Goal: Task Accomplishment & Management: Manage account settings

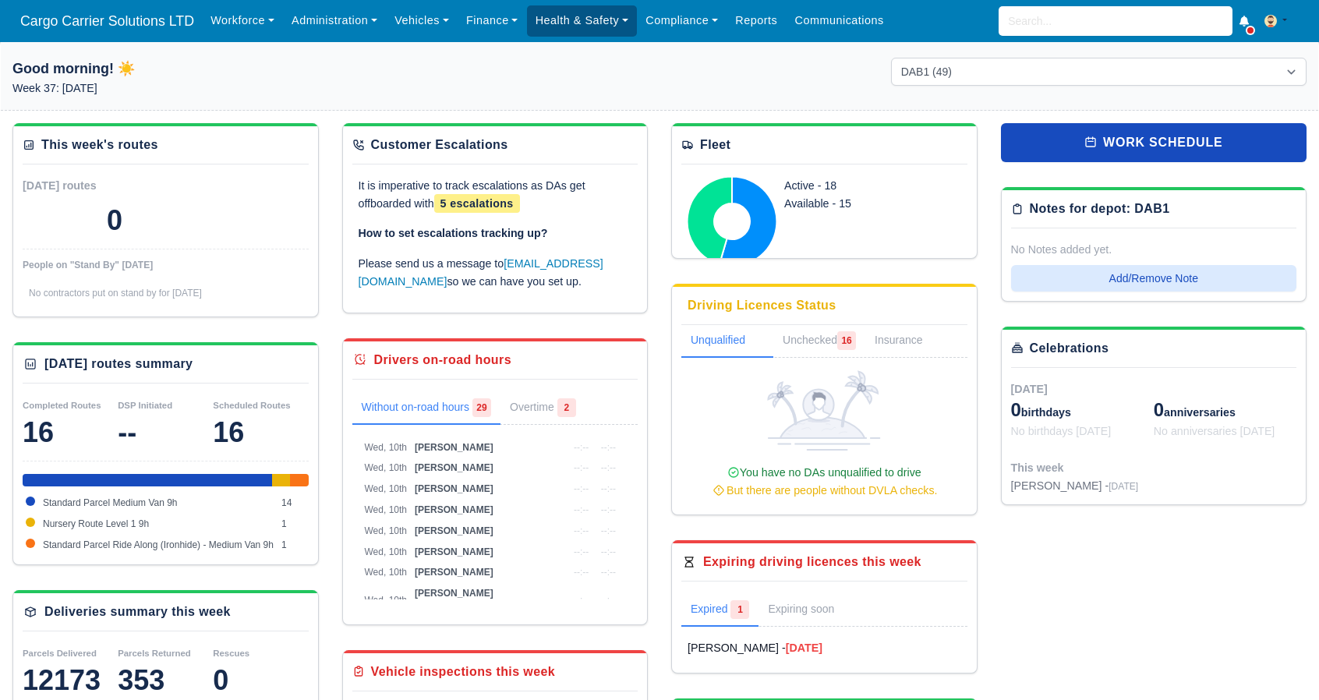
click at [569, 23] on link "Health & Safety" at bounding box center [582, 20] width 111 height 30
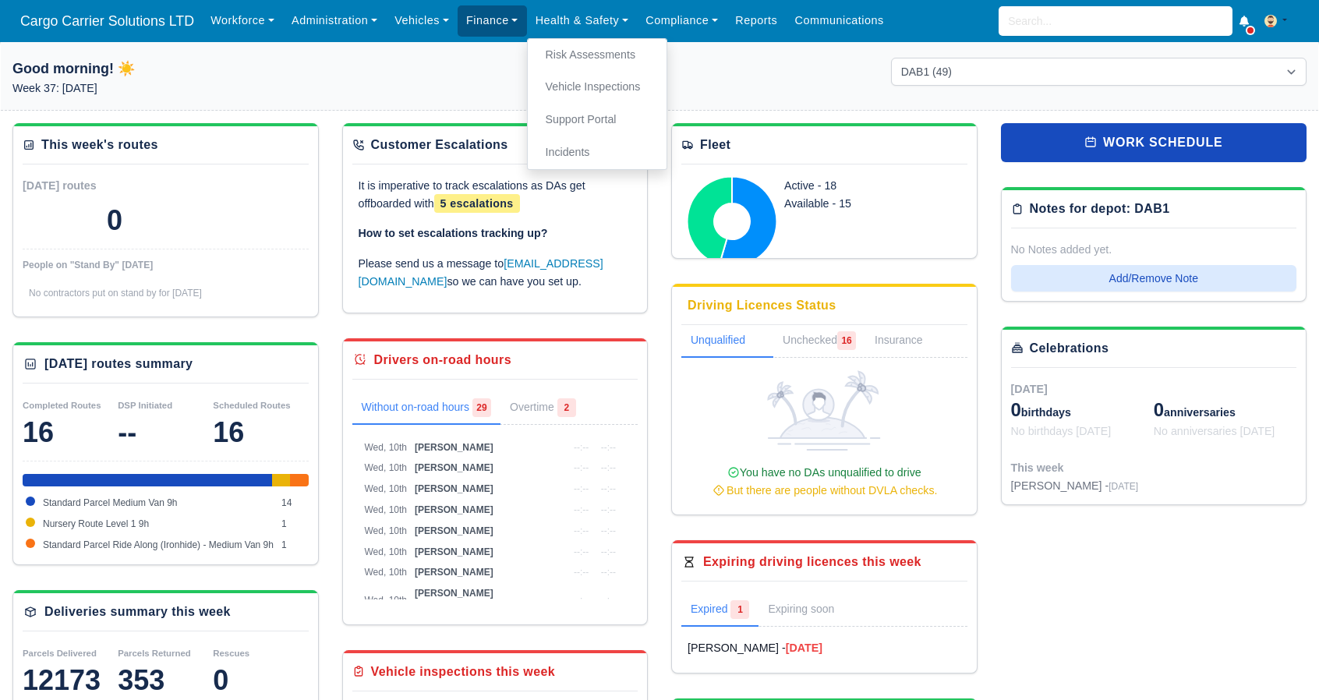
click at [468, 28] on link "Finance" at bounding box center [492, 20] width 69 height 30
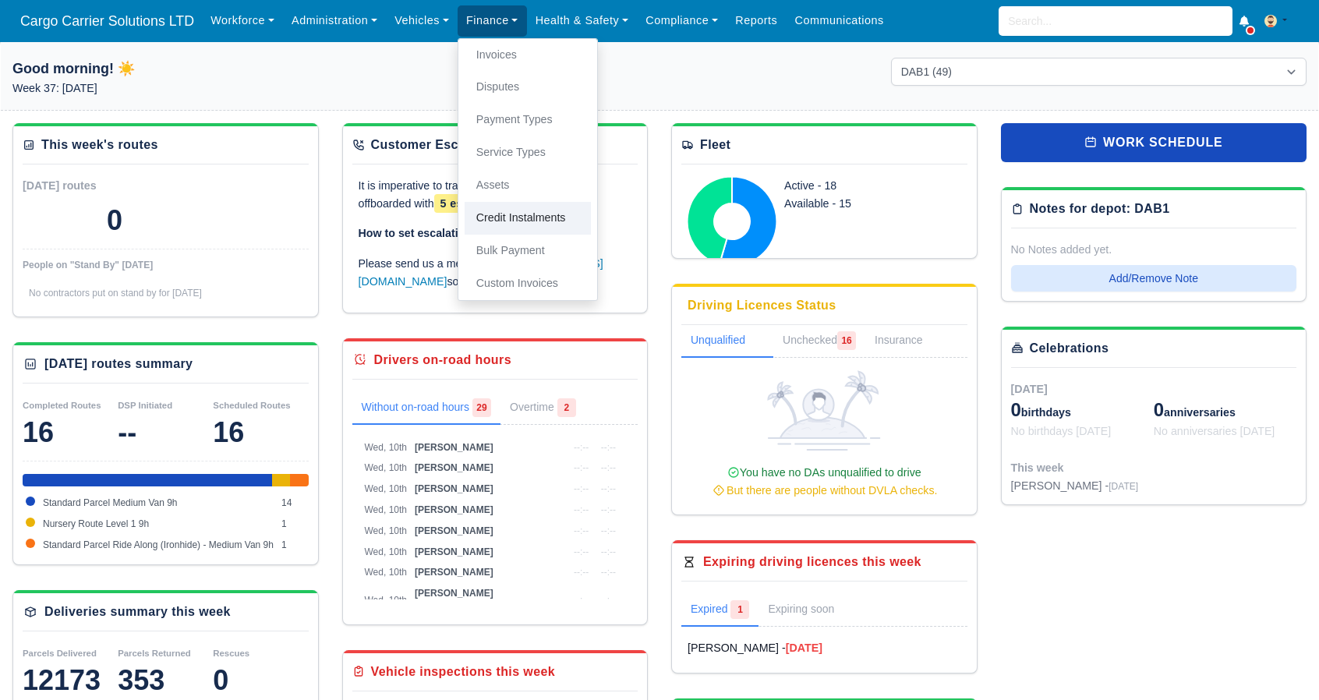
click at [505, 224] on link "Credit Instalments" at bounding box center [528, 218] width 126 height 33
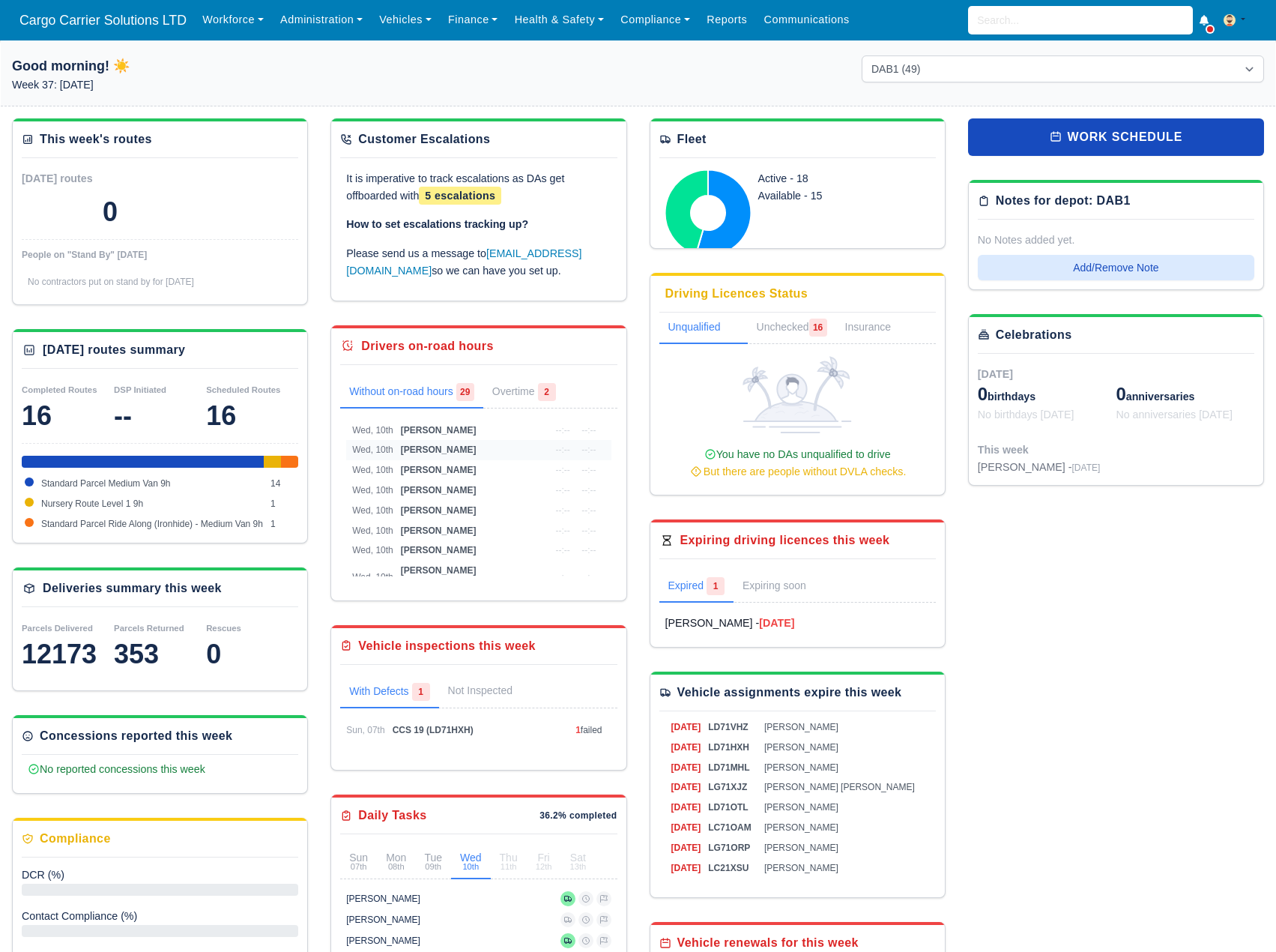
click at [426, 450] on span "[PERSON_NAME]" at bounding box center [438, 449] width 76 height 11
select select "OSM"
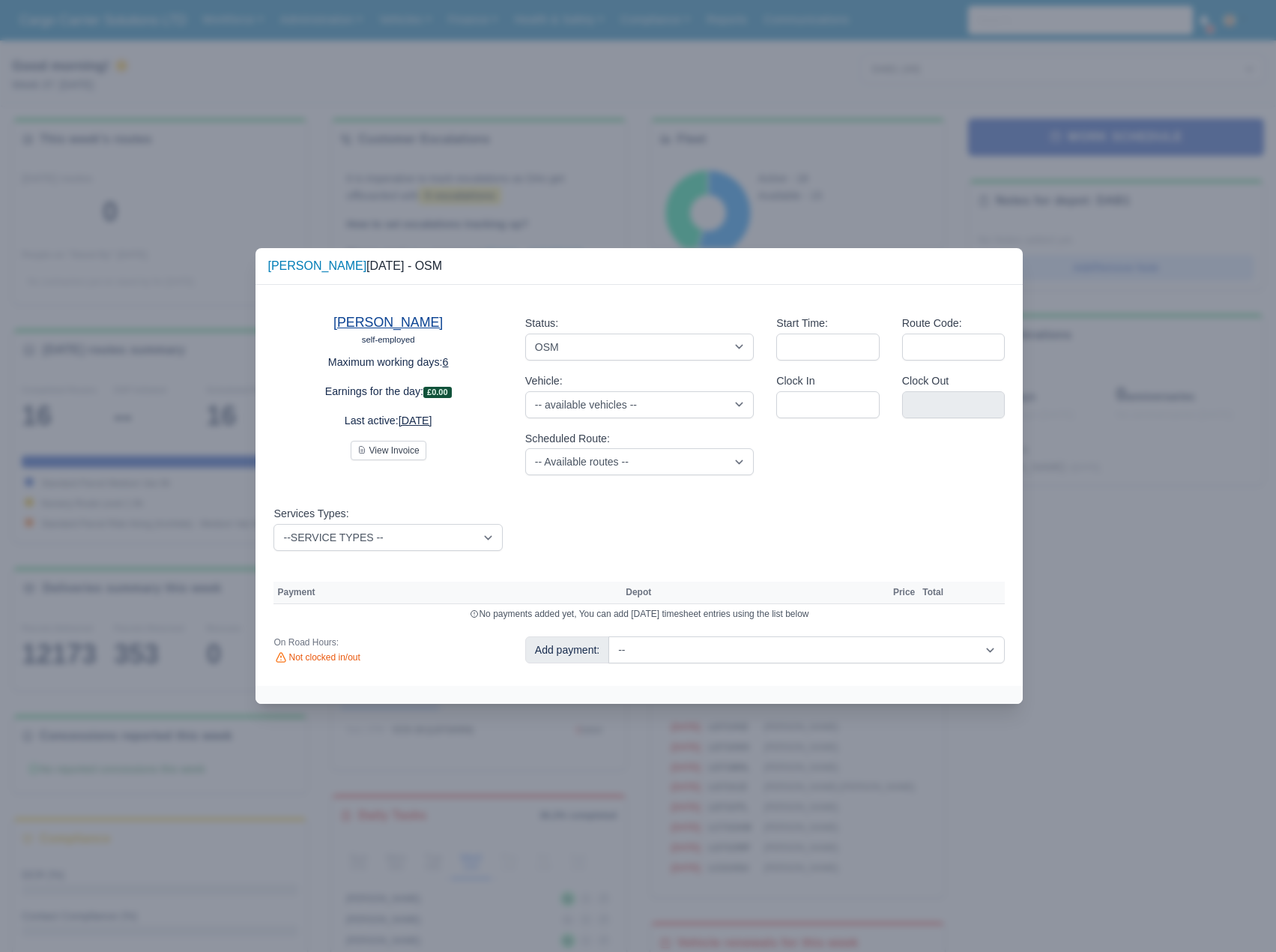
click at [387, 318] on link "[PERSON_NAME]" at bounding box center [388, 322] width 110 height 15
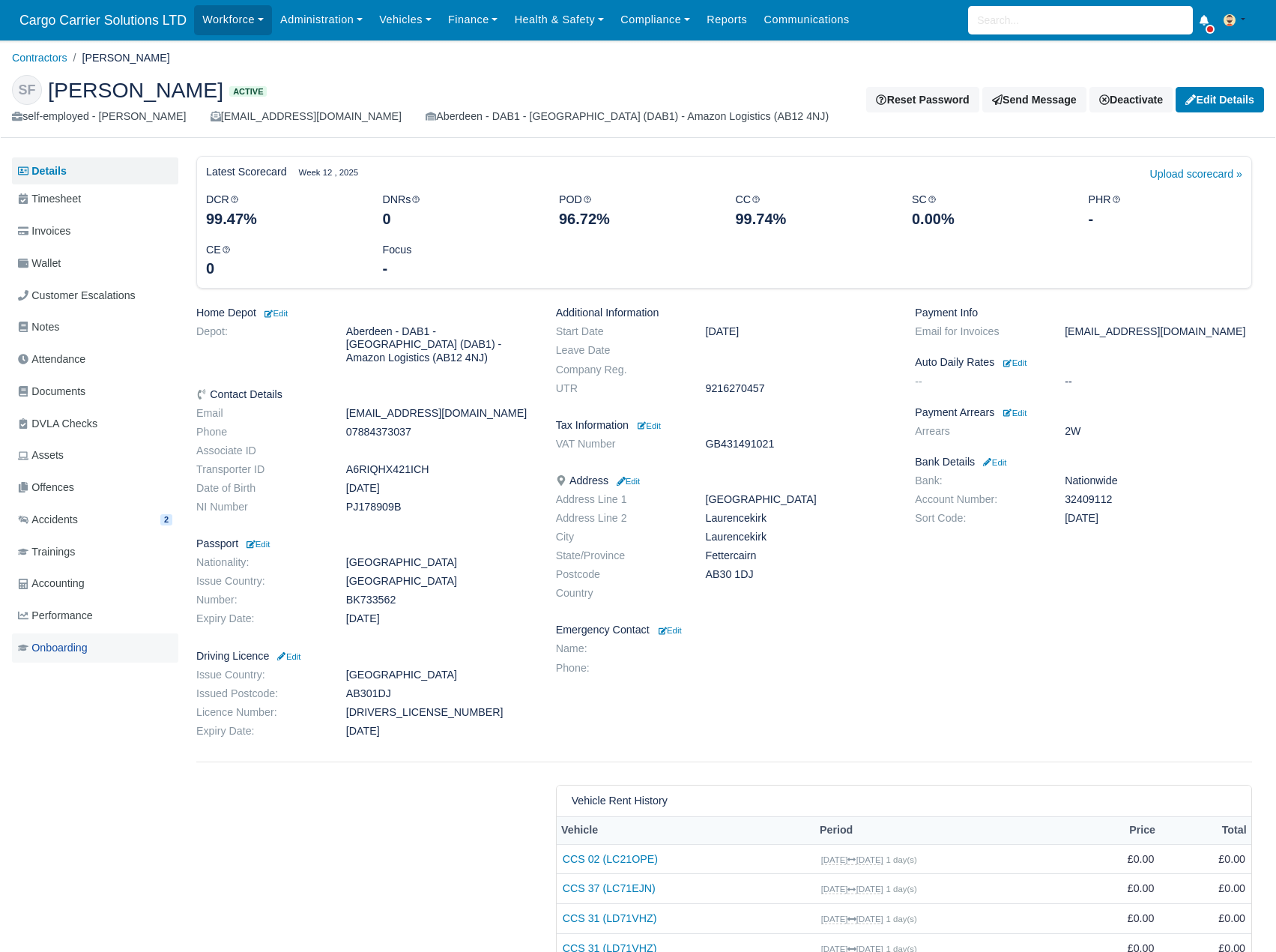
click at [79, 654] on span "Onboarding" at bounding box center [53, 648] width 69 height 17
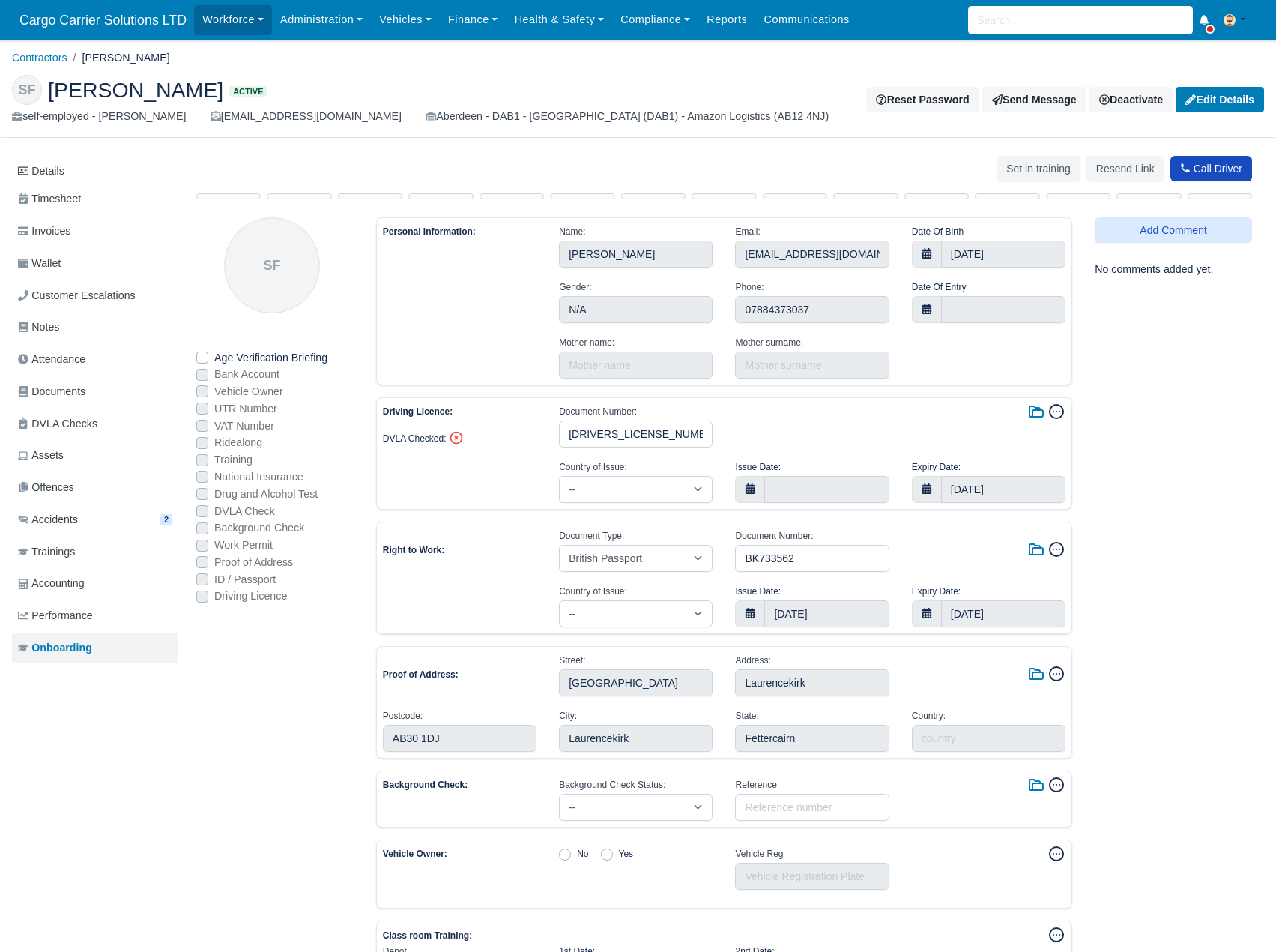
select select "[GEOGRAPHIC_DATA]"
select select "british-passport"
select select "[GEOGRAPHIC_DATA]"
select select "british-passport"
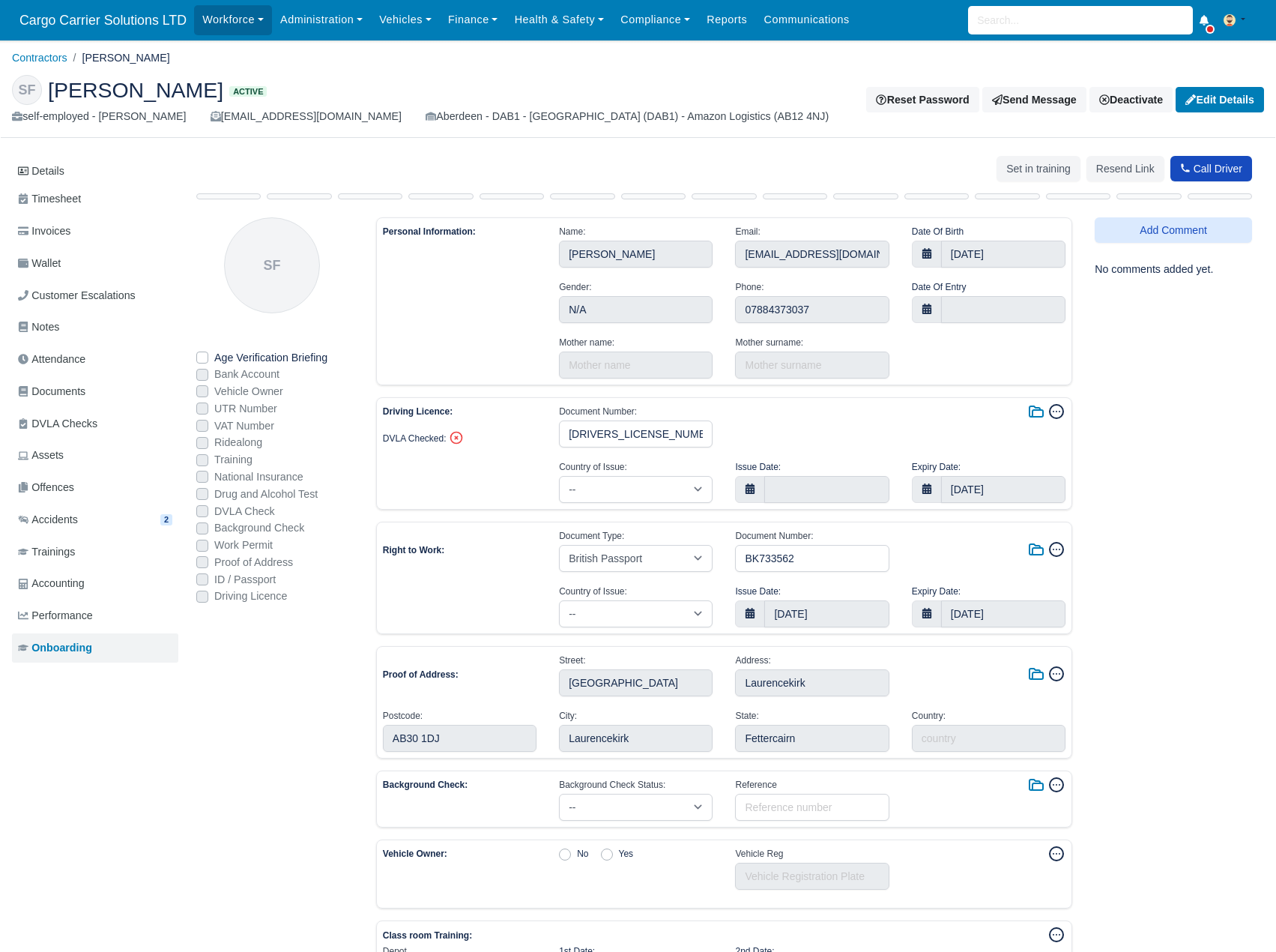
select select "[GEOGRAPHIC_DATA]"
click at [70, 494] on span "Offences" at bounding box center [46, 488] width 56 height 17
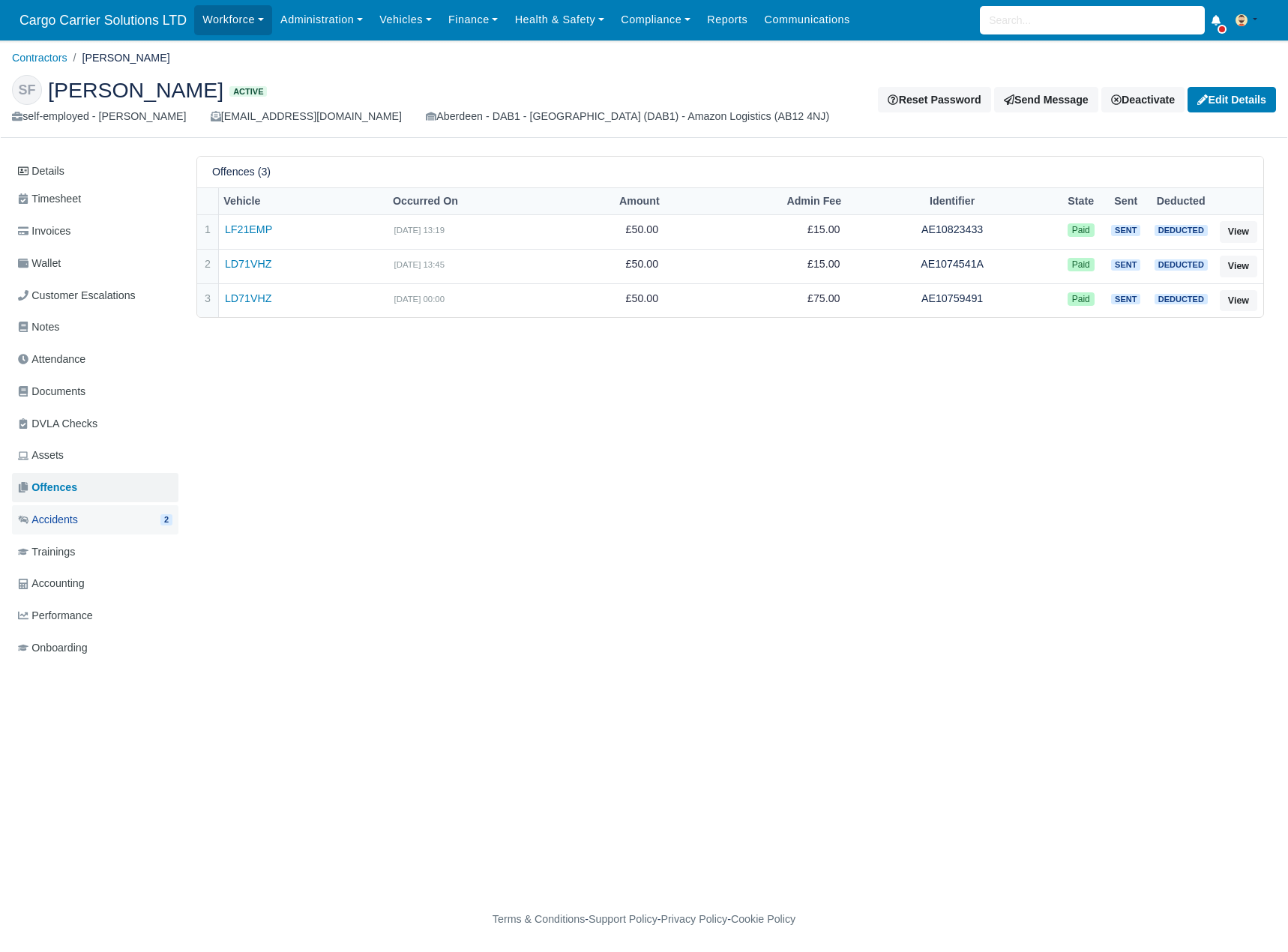
click at [68, 523] on span "Accidents" at bounding box center [48, 520] width 60 height 17
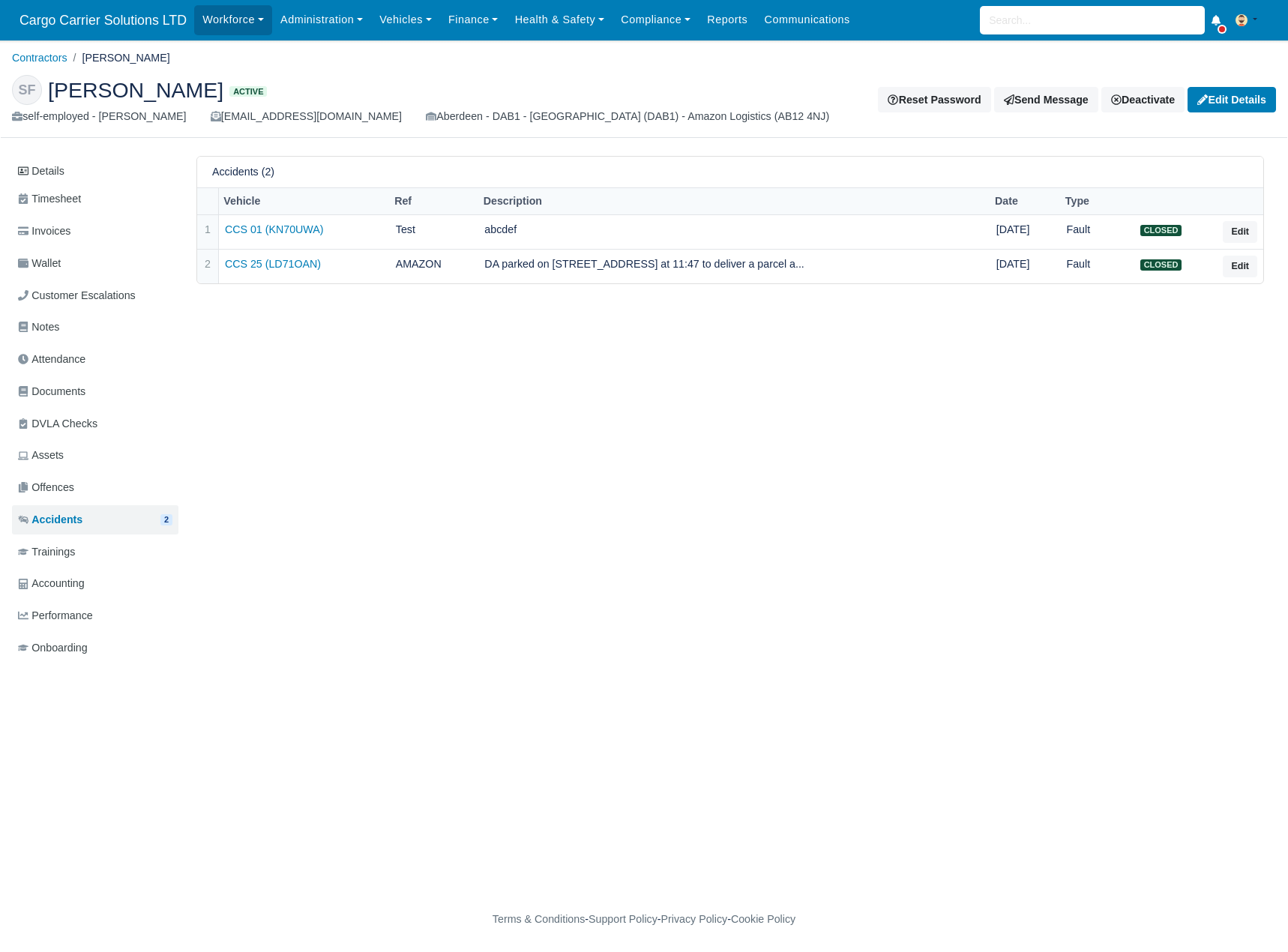
click at [68, 547] on span "Trainings" at bounding box center [46, 552] width 57 height 17
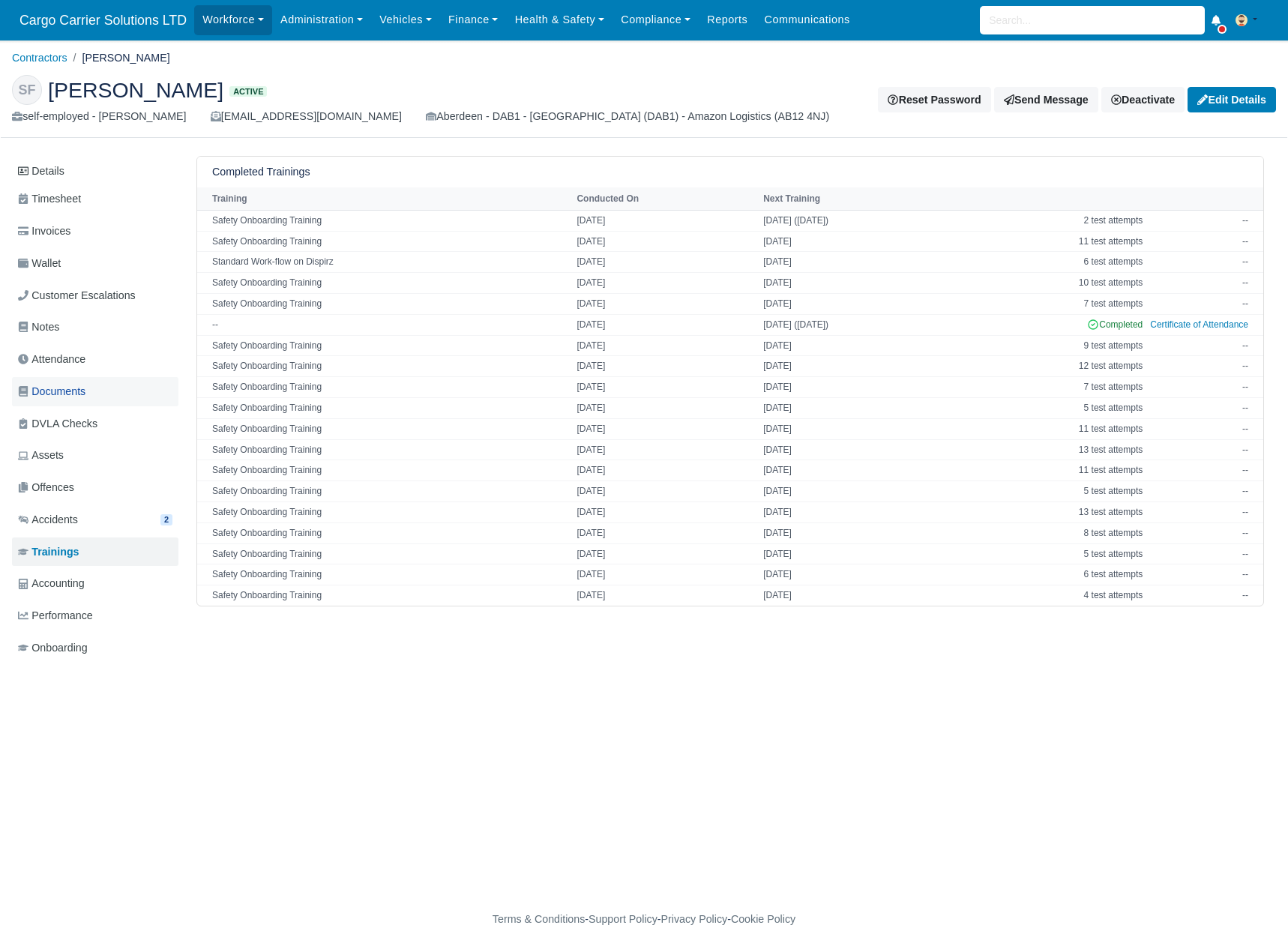
click at [58, 380] on link "Documents" at bounding box center [94, 391] width 166 height 29
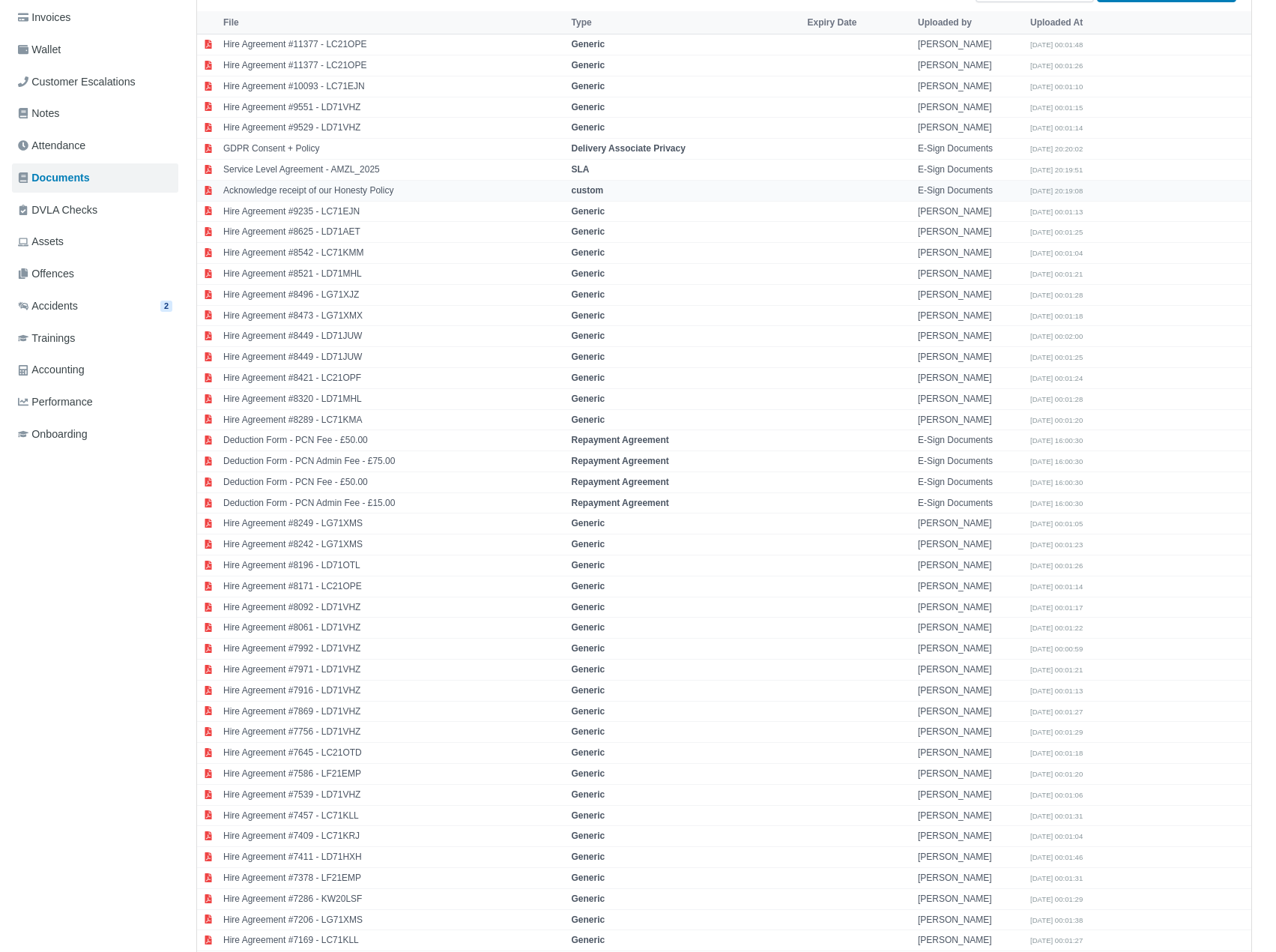
scroll to position [176, 0]
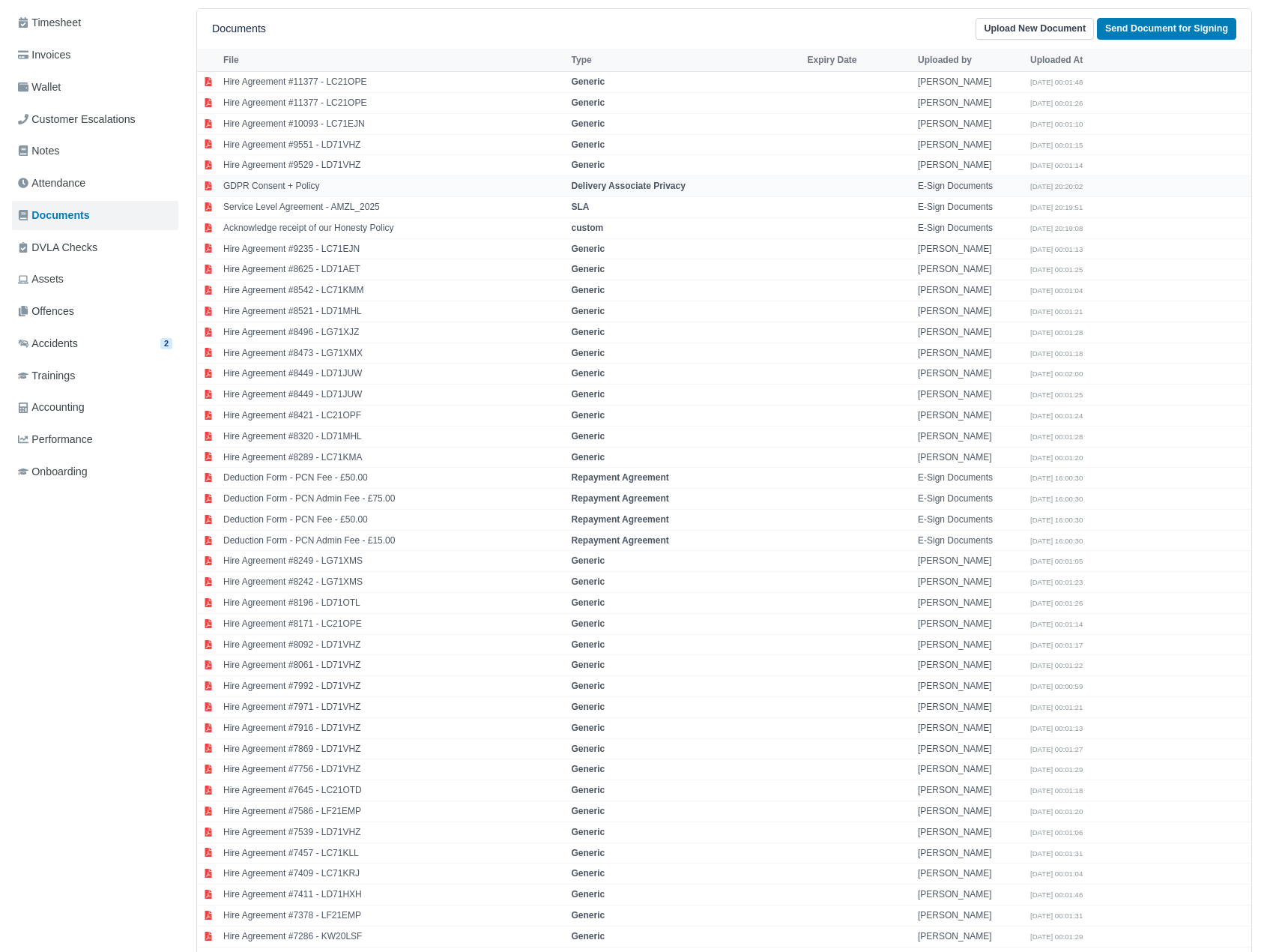
click at [338, 187] on td "GDPR Consent + Policy" at bounding box center [393, 187] width 348 height 21
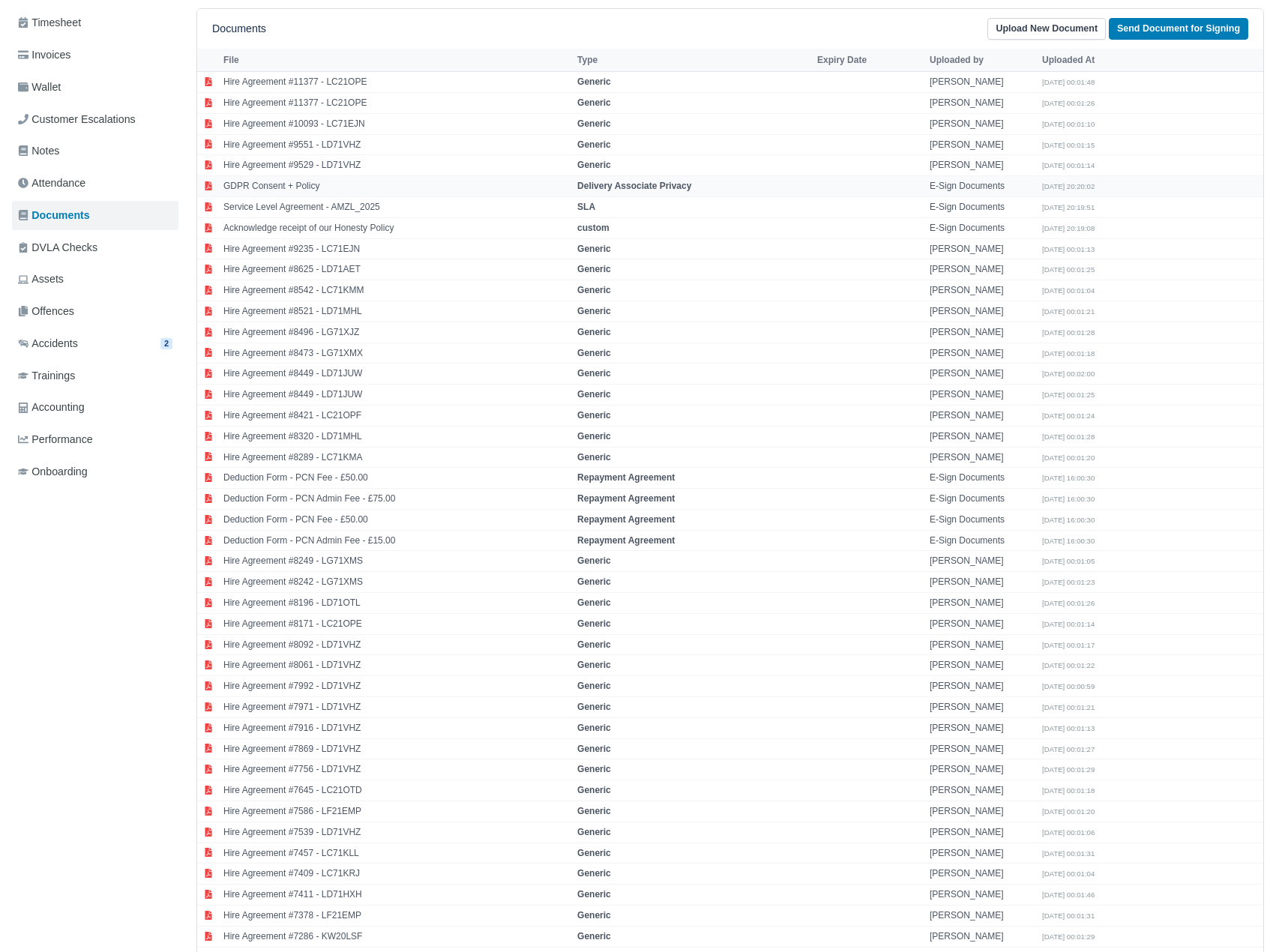
select select "delivery-associate-privacy"
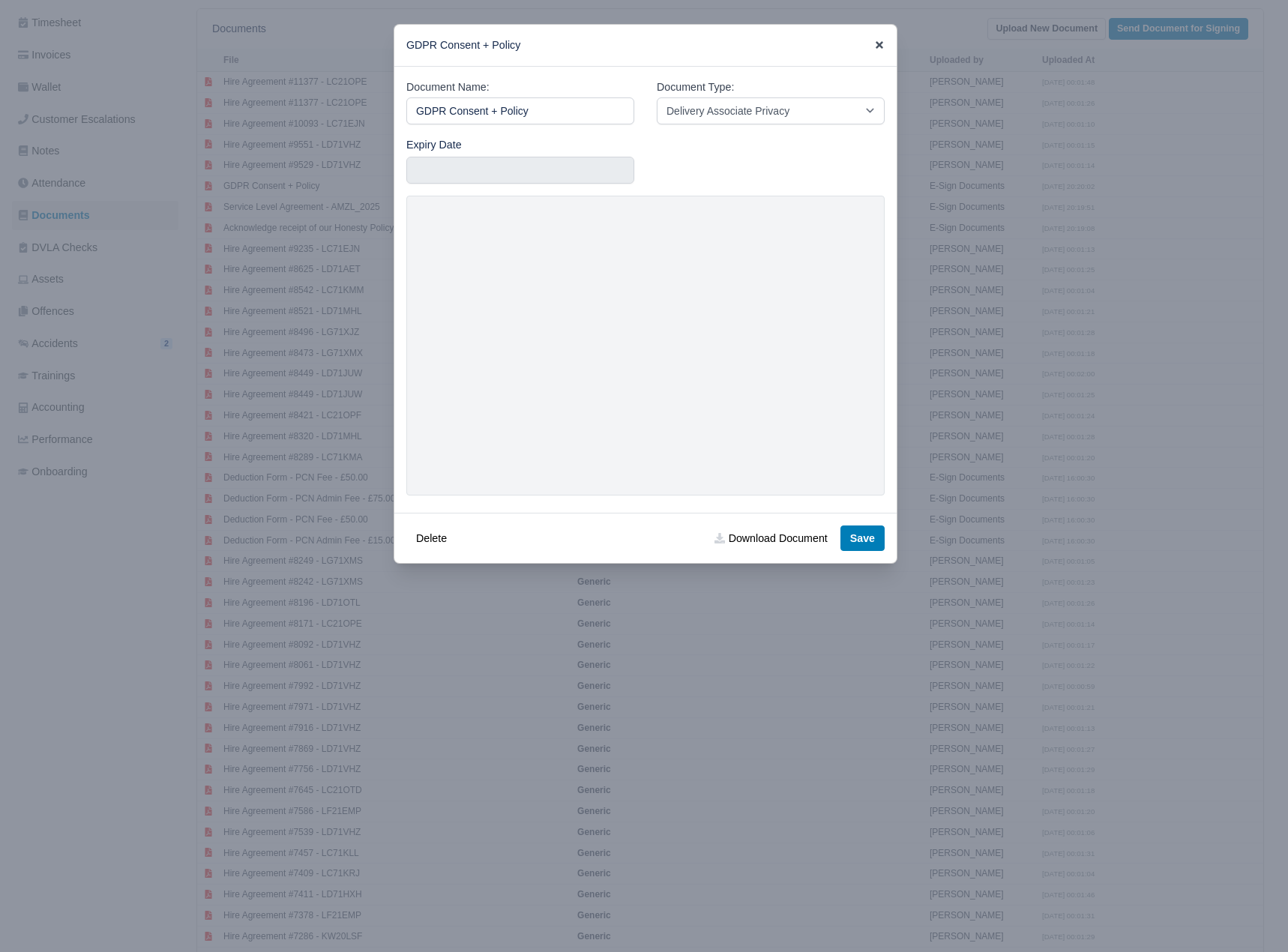
click at [878, 42] on icon at bounding box center [879, 45] width 8 height 8
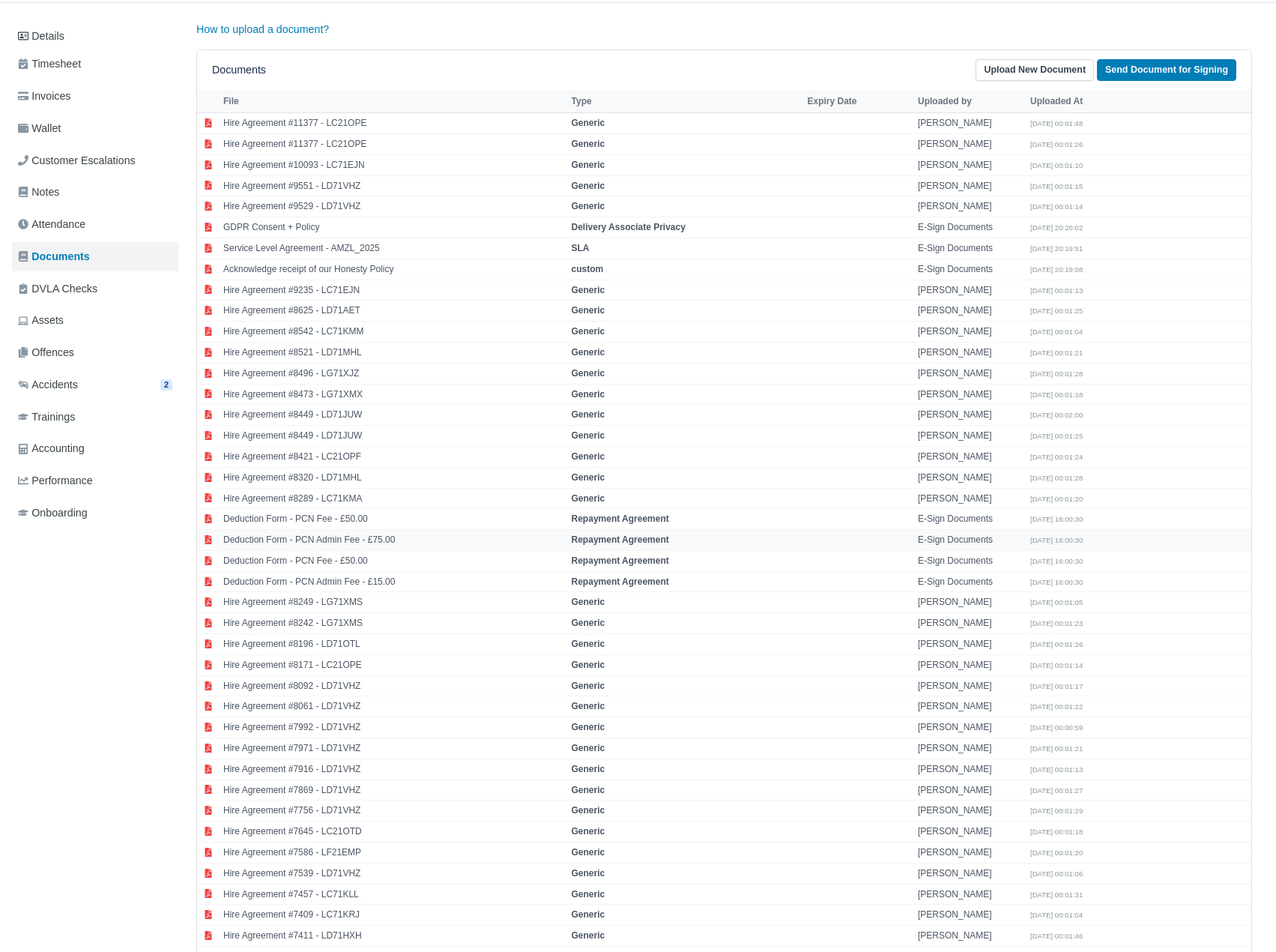
scroll to position [0, 0]
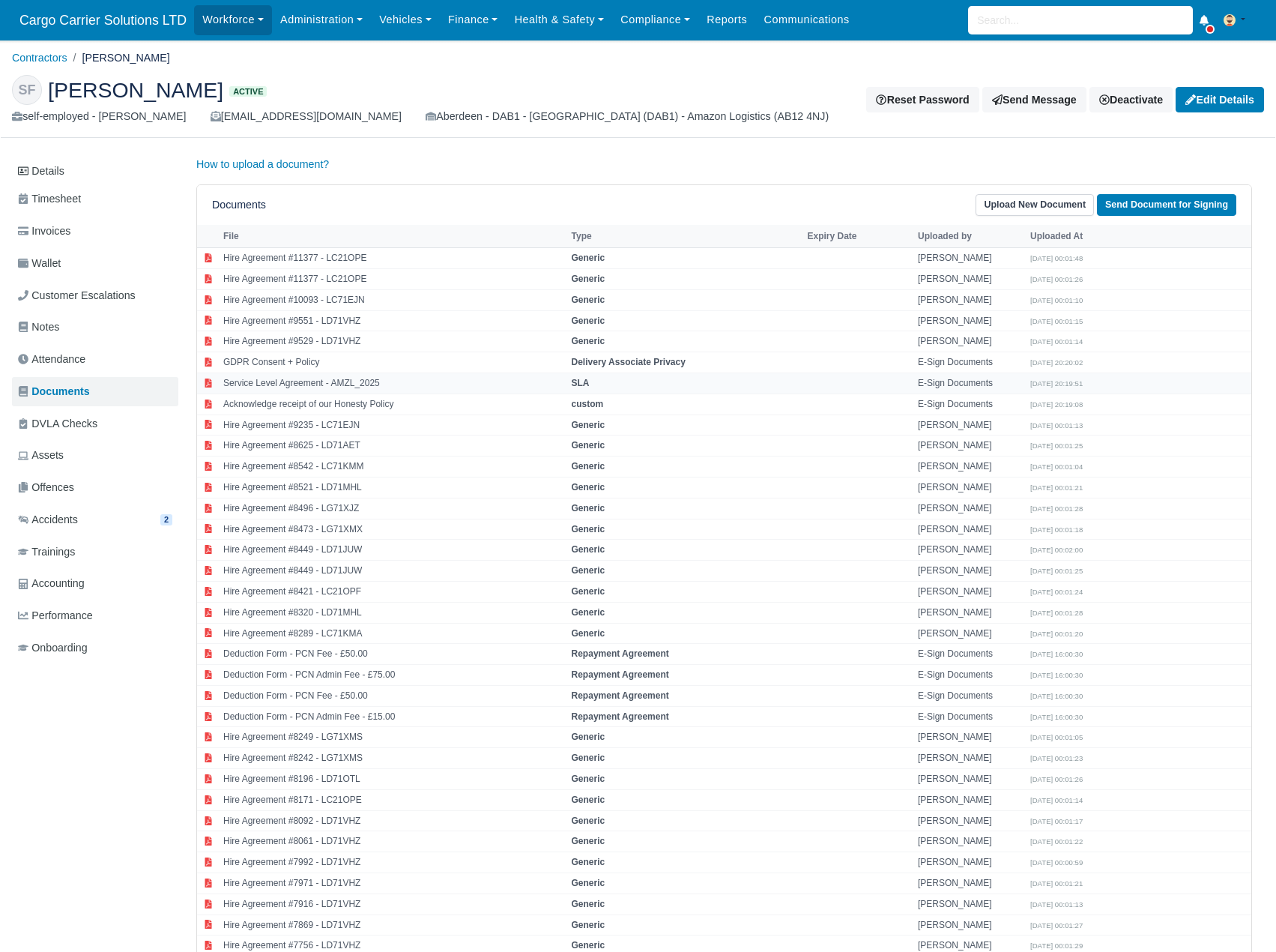
click at [396, 382] on td "Service Level Agreement - AMZL_2025" at bounding box center [393, 383] width 348 height 21
select select "sla"
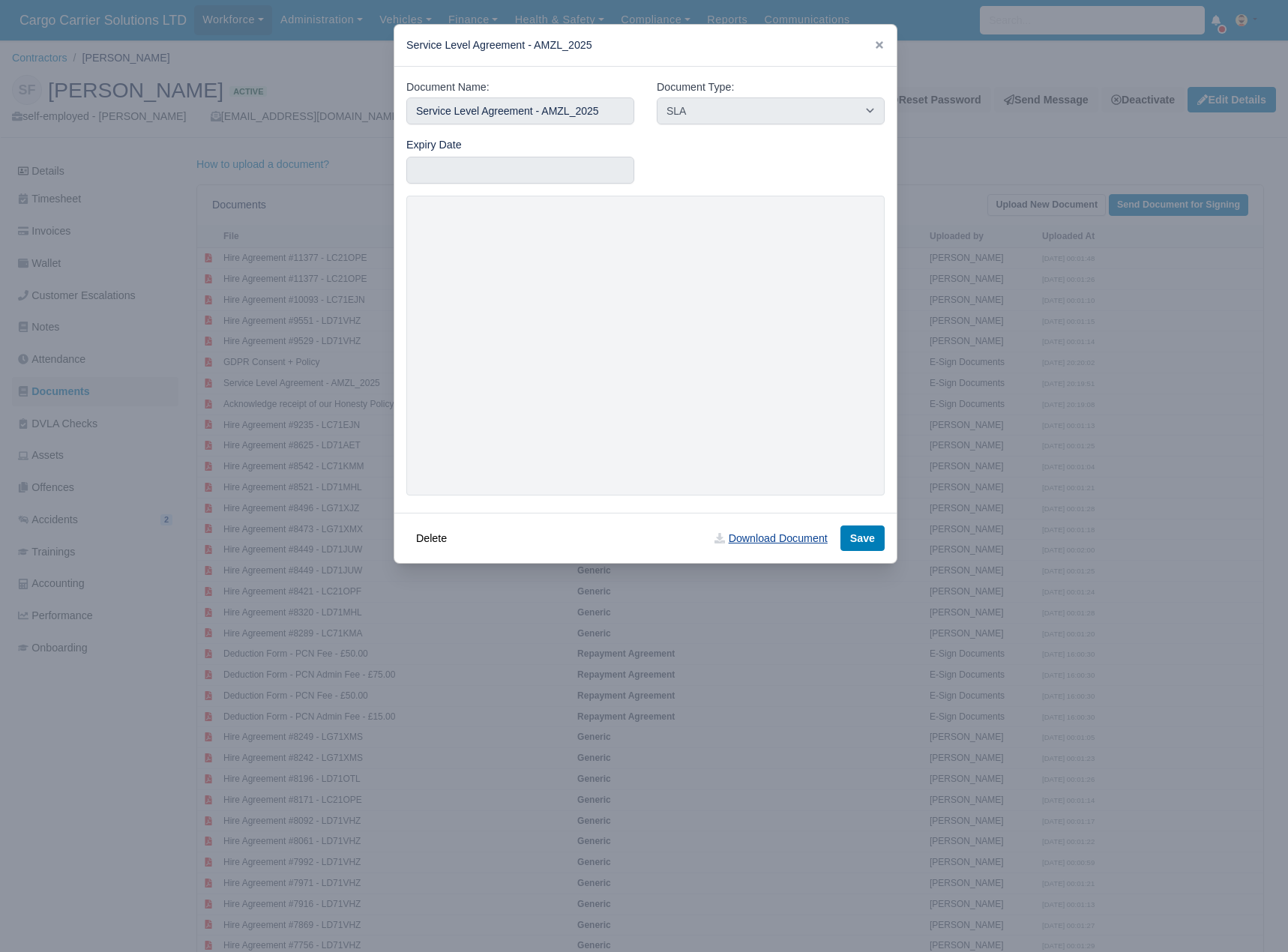
click at [757, 531] on link "Download Document" at bounding box center [770, 538] width 132 height 25
click at [875, 44] on icon at bounding box center [879, 44] width 11 height 11
